Goal: Check status: Check status

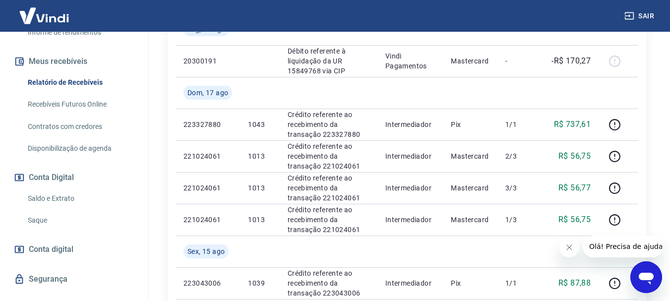
scroll to position [198, 0]
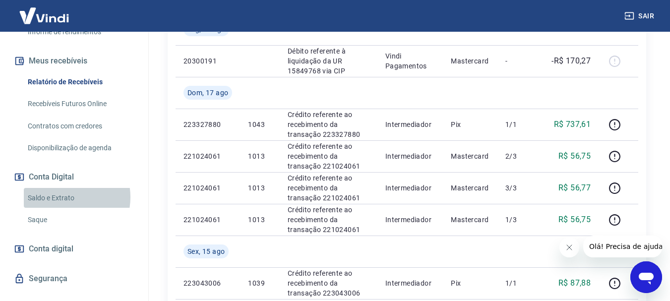
click at [61, 197] on link "Saldo e Extrato" at bounding box center [80, 198] width 113 height 20
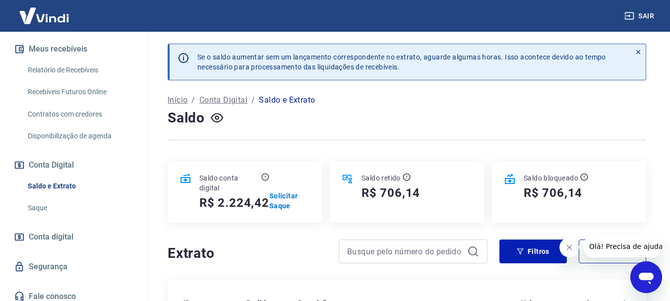
scroll to position [217, 0]
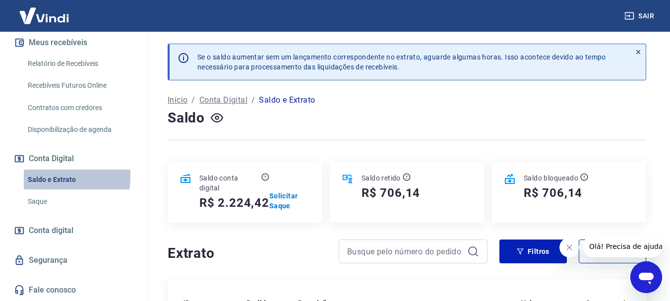
click at [43, 176] on link "Saldo e Extrato" at bounding box center [80, 180] width 113 height 20
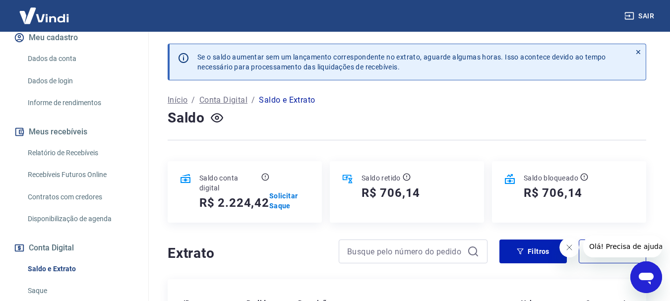
scroll to position [118, 0]
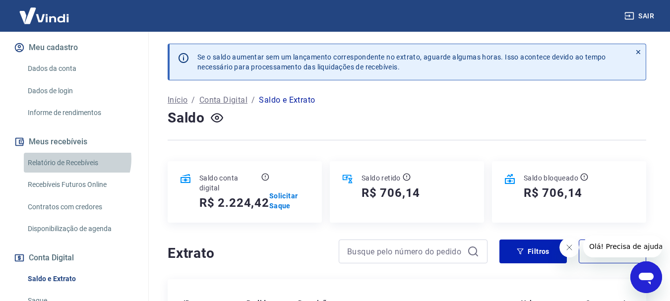
click at [74, 159] on link "Relatório de Recebíveis" at bounding box center [80, 163] width 113 height 20
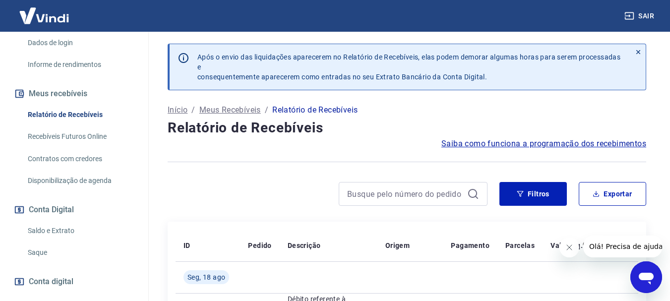
scroll to position [217, 0]
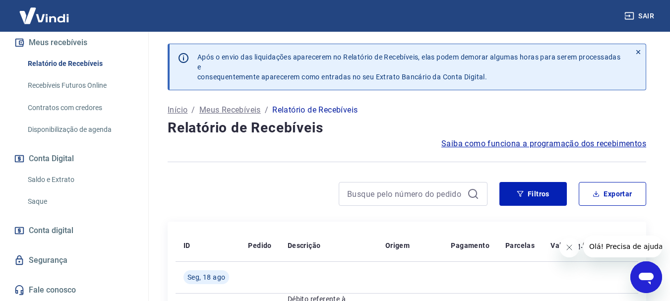
click at [74, 180] on link "Saldo e Extrato" at bounding box center [80, 180] width 113 height 20
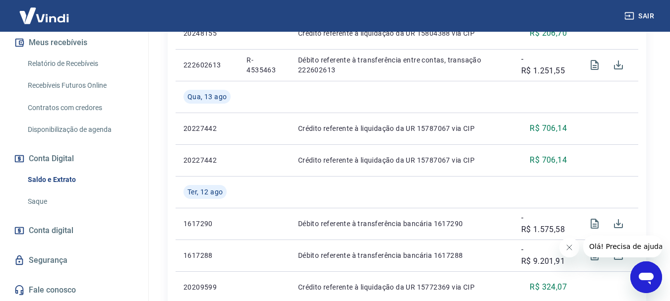
click at [48, 181] on link "Saldo e Extrato" at bounding box center [80, 180] width 113 height 20
